Goal: Browse casually: Explore the website without a specific task or goal

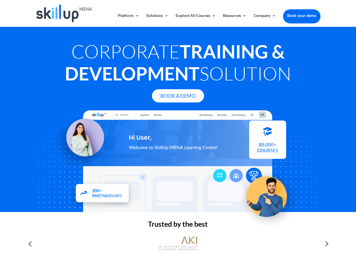
click at [178, 135] on div at bounding box center [178, 161] width 285 height 102
click at [157, 20] on link "Solutions" at bounding box center [157, 20] width 22 height 13
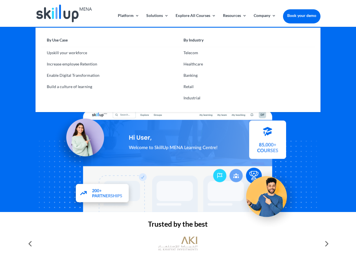
click at [196, 20] on link "Explore All Courses" at bounding box center [196, 20] width 40 height 13
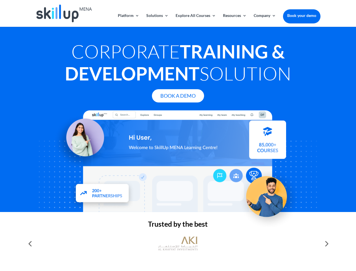
click at [234, 20] on link "Resources" at bounding box center [235, 20] width 24 height 13
click at [265, 20] on link "Company" at bounding box center [265, 20] width 22 height 13
click at [178, 244] on img at bounding box center [178, 244] width 40 height 20
